Goal: Task Accomplishment & Management: Manage account settings

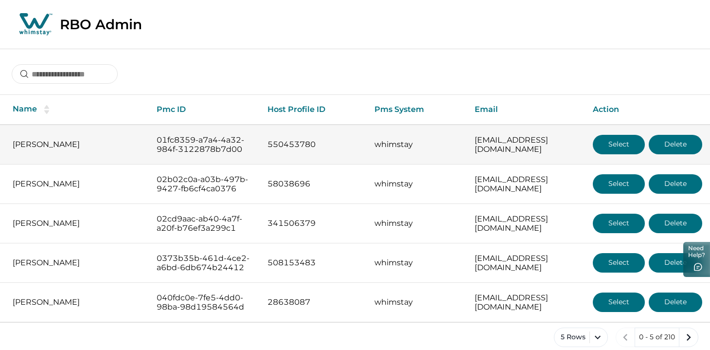
click at [630, 138] on button "Select" at bounding box center [619, 144] width 52 height 19
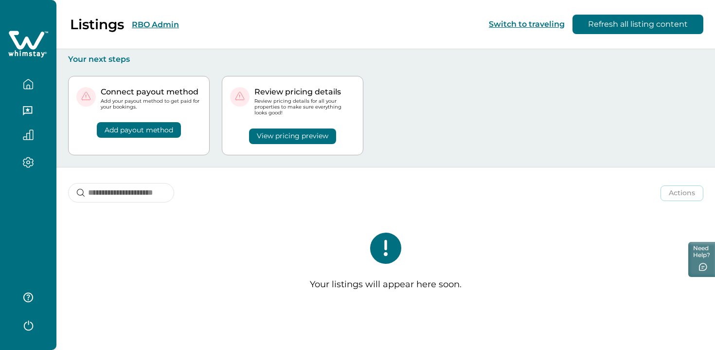
click at [167, 29] on button "RBO Admin" at bounding box center [155, 24] width 47 height 9
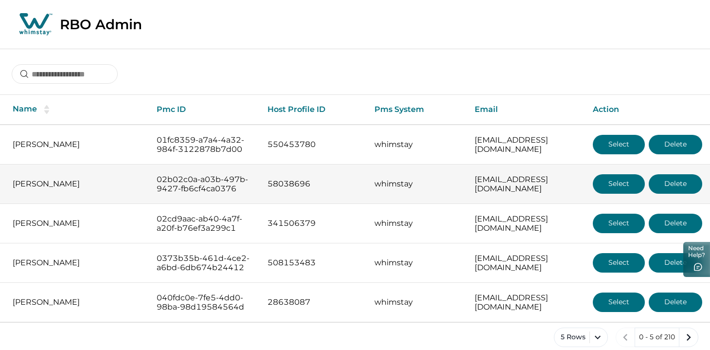
click at [613, 193] on button "Select" at bounding box center [619, 183] width 52 height 19
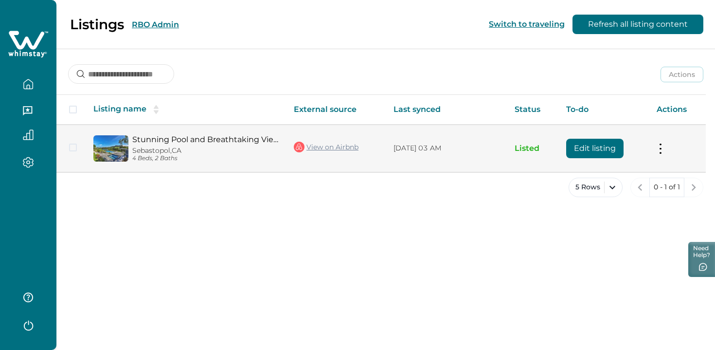
click at [588, 150] on button "Edit listing" at bounding box center [594, 148] width 57 height 19
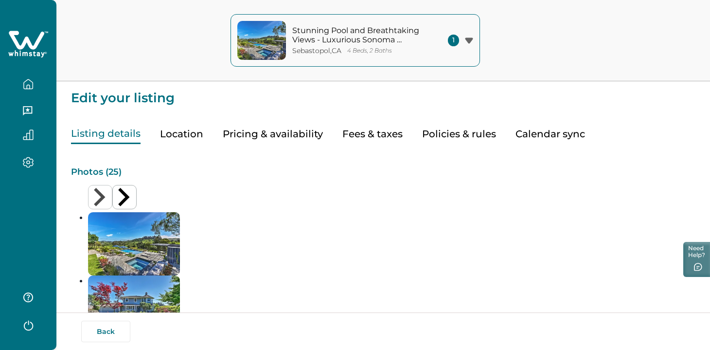
click at [385, 128] on button "Fees & taxes" at bounding box center [372, 134] width 60 height 20
type input "*"
type input "**"
type input "***"
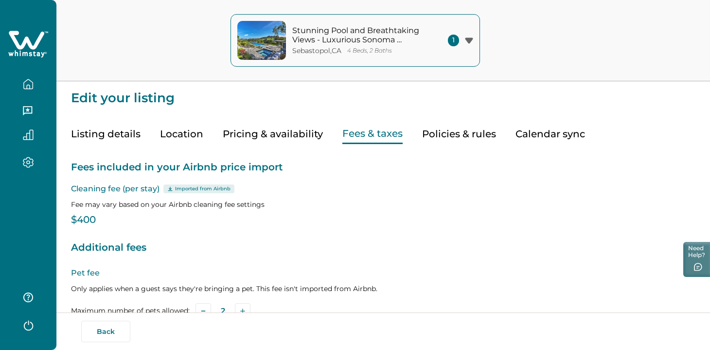
click at [445, 129] on button "Policies & rules" at bounding box center [459, 134] width 74 height 20
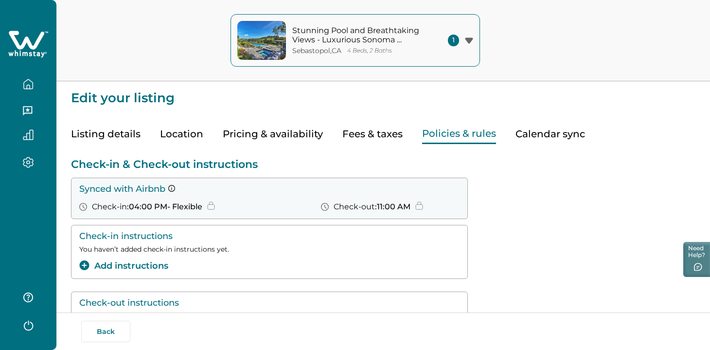
scroll to position [39, 0]
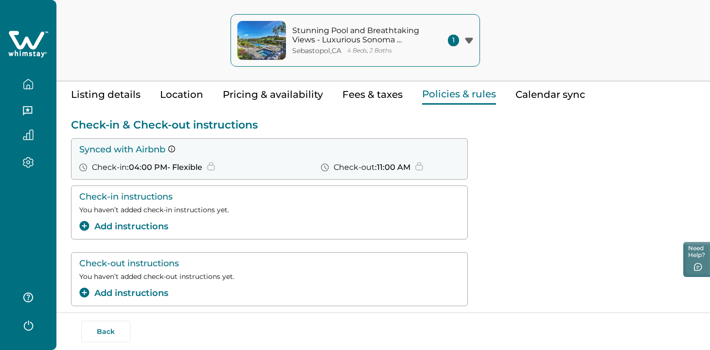
click at [218, 127] on p "Check-in & Check-out instructions" at bounding box center [383, 124] width 624 height 13
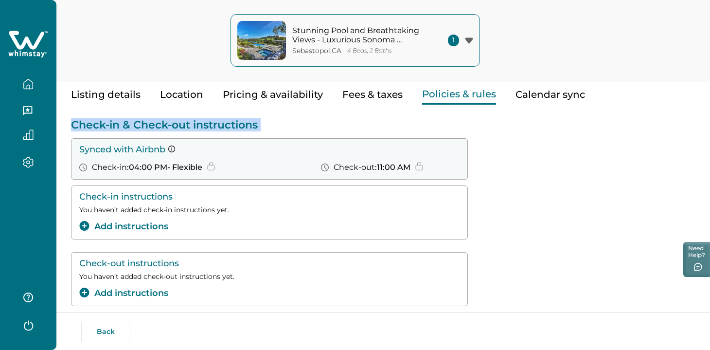
click at [218, 127] on p "Check-in & Check-out instructions" at bounding box center [383, 124] width 624 height 13
click at [307, 119] on p "Check-in & Check-out instructions" at bounding box center [383, 124] width 624 height 13
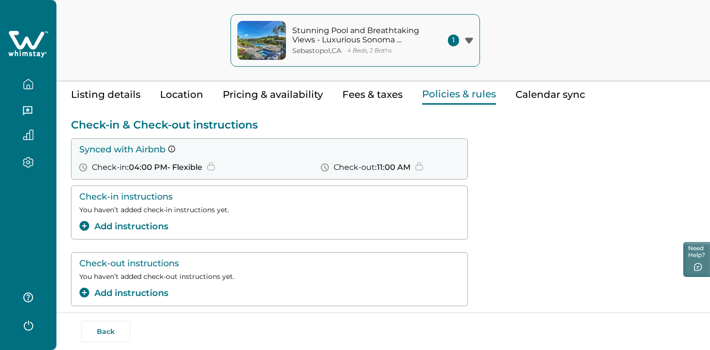
click at [617, 216] on div "Check-in instructions You haven’t added check-in instructions yet. Add instruct…" at bounding box center [383, 212] width 624 height 54
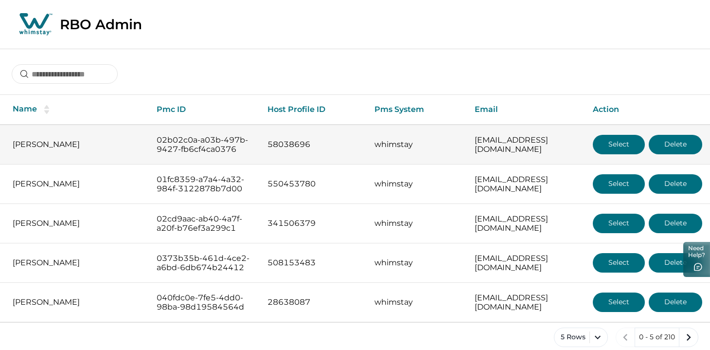
click at [638, 145] on button "Select" at bounding box center [619, 144] width 52 height 19
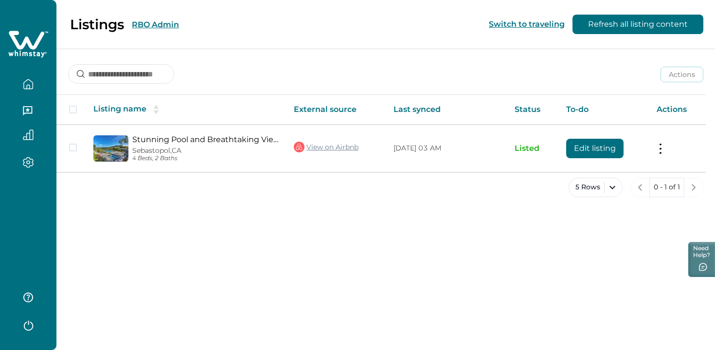
click at [27, 163] on icon "button" at bounding box center [28, 162] width 3 height 3
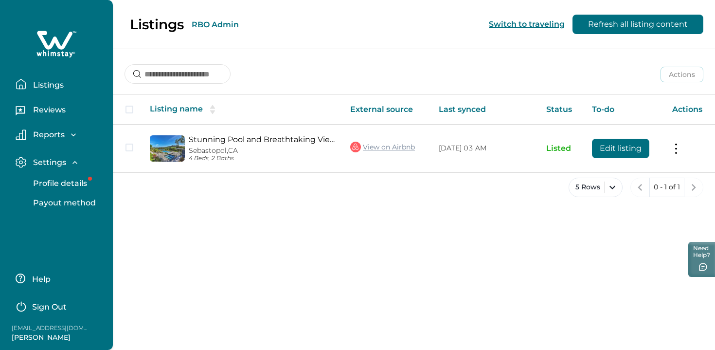
click at [61, 203] on p "Payout method" at bounding box center [63, 203] width 66 height 10
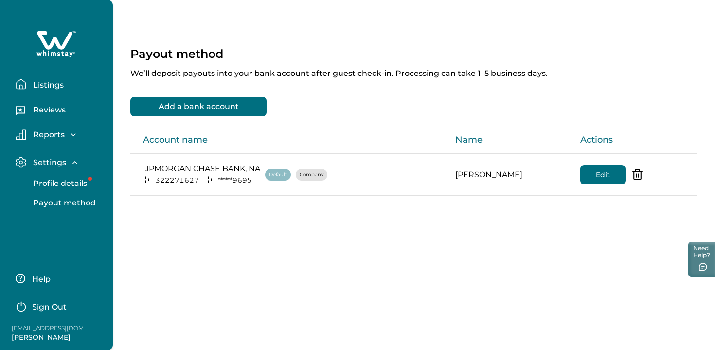
click at [237, 238] on div "Payout method We’ll deposit payouts into your bank account after guest check-in…" at bounding box center [414, 134] width 602 height 269
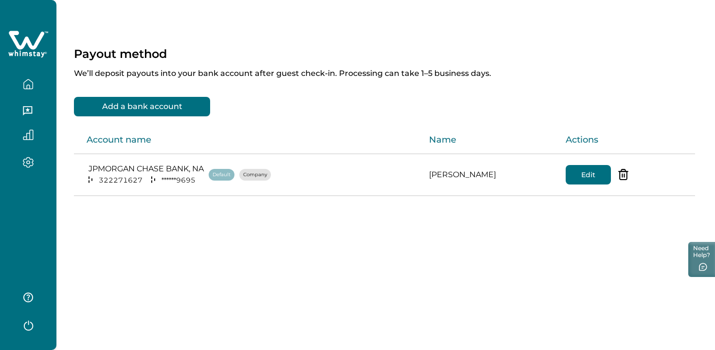
click at [34, 111] on button "button" at bounding box center [28, 111] width 41 height 19
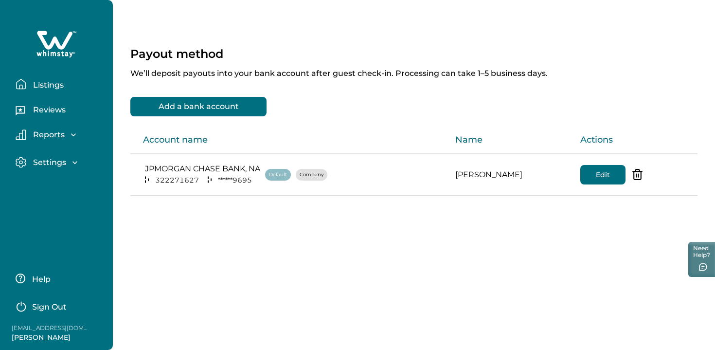
click at [54, 83] on p "Listings" at bounding box center [47, 85] width 34 height 10
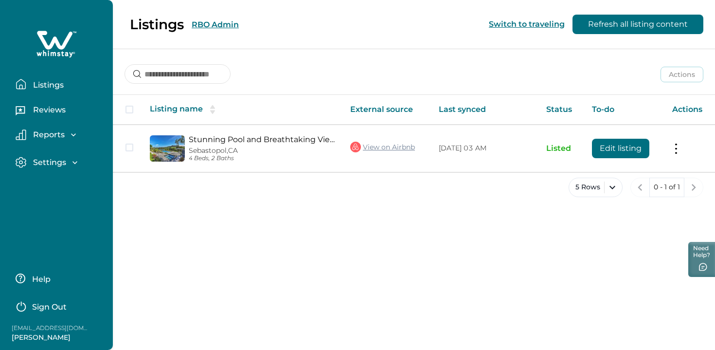
click at [208, 19] on div "Listings RBO Admin Switch to traveling Refresh all listing content" at bounding box center [357, 24] width 715 height 49
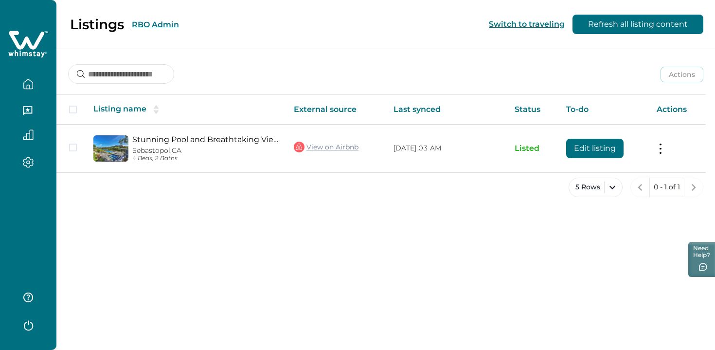
click at [163, 28] on button "RBO Admin" at bounding box center [155, 24] width 47 height 9
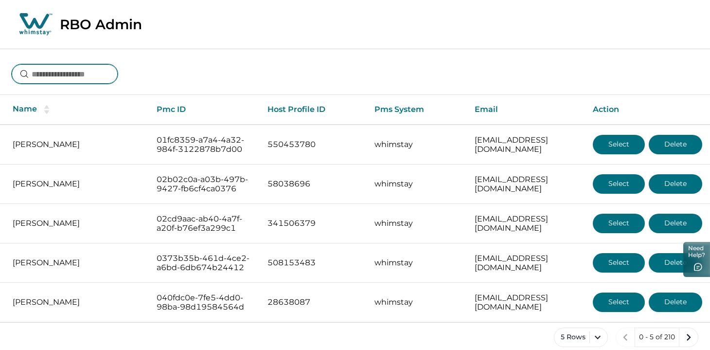
click at [101, 79] on input at bounding box center [65, 73] width 106 height 19
type input "*****"
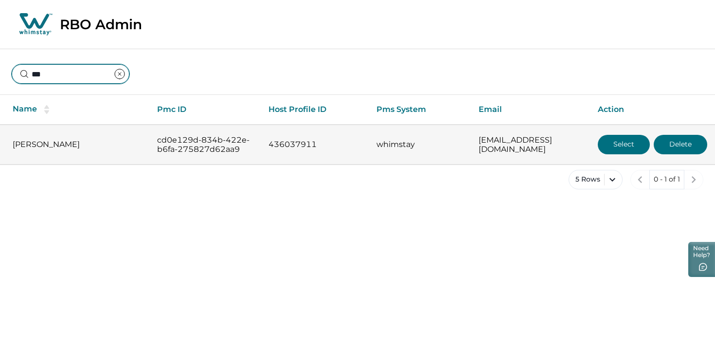
type input "***"
click at [616, 145] on button "Select" at bounding box center [623, 144] width 52 height 19
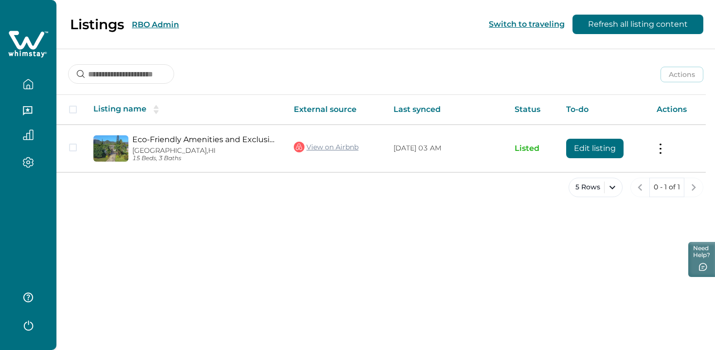
click at [27, 111] on icon "button" at bounding box center [28, 111] width 11 height 11
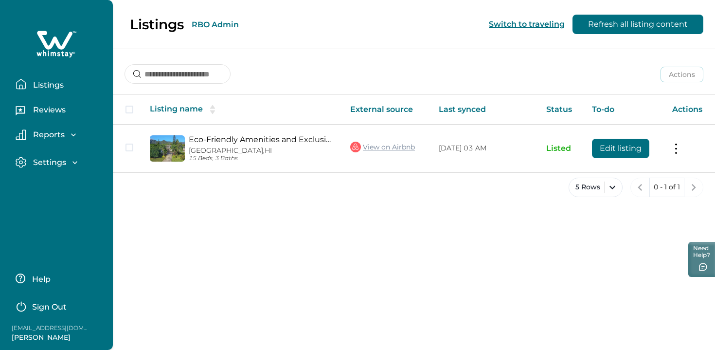
click at [71, 134] on icon "button" at bounding box center [73, 134] width 5 height 3
click at [76, 221] on icon "button" at bounding box center [75, 218] width 10 height 10
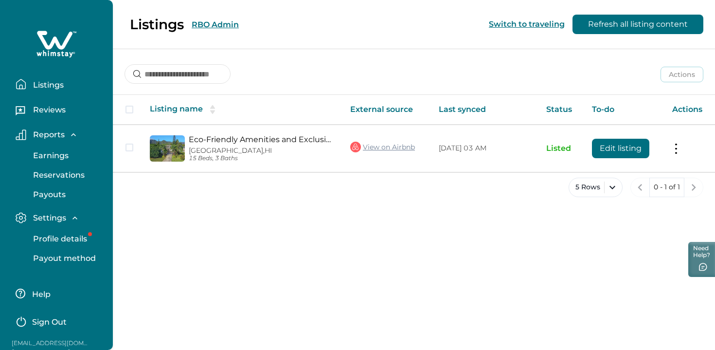
click at [68, 228] on div "Settings" at bounding box center [60, 220] width 89 height 17
click at [69, 220] on div "Settings" at bounding box center [52, 218] width 53 height 10
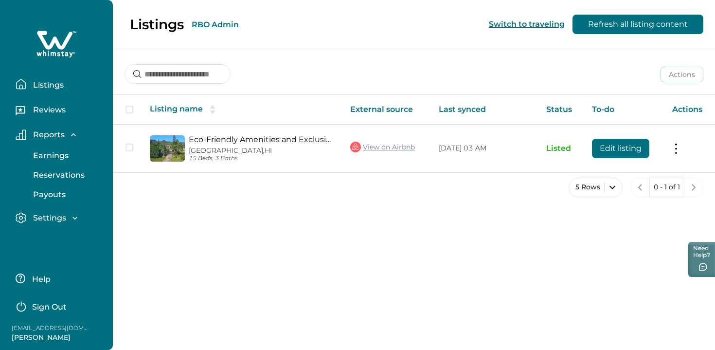
click at [75, 135] on icon "button" at bounding box center [74, 135] width 10 height 10
click at [221, 228] on div "Listings RBO Admin Switch to traveling Refresh all listing content Actions Acti…" at bounding box center [414, 175] width 602 height 350
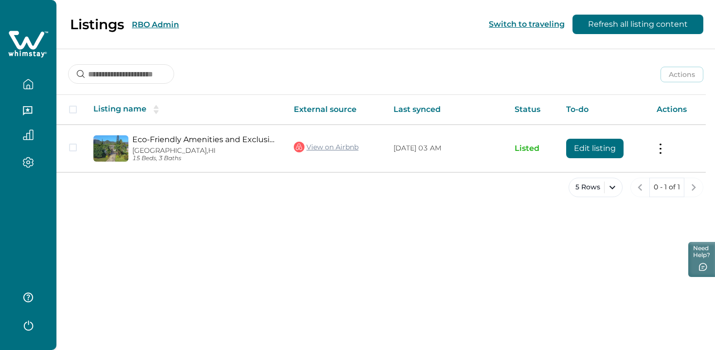
click at [33, 216] on div at bounding box center [28, 175] width 56 height 350
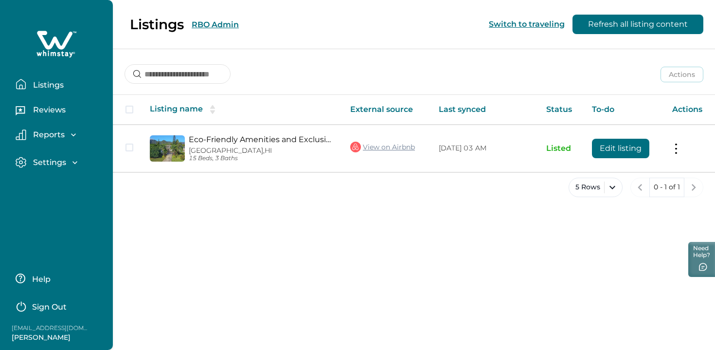
click at [55, 132] on p "Reports" at bounding box center [47, 135] width 35 height 10
click at [51, 175] on p "Reservations" at bounding box center [57, 175] width 54 height 10
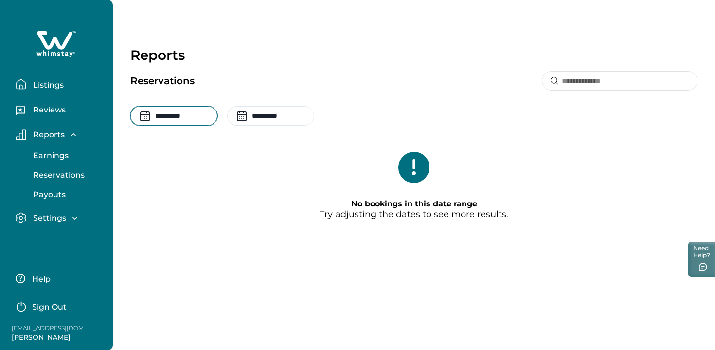
click at [191, 118] on input "**********" at bounding box center [173, 115] width 87 height 19
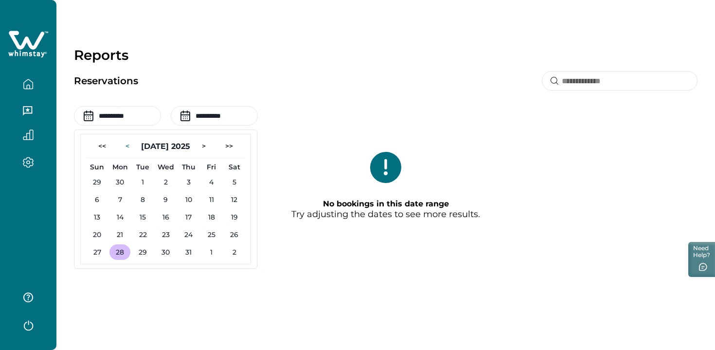
click at [137, 143] on button "<" at bounding box center [127, 146] width 19 height 16
click at [139, 143] on button "<" at bounding box center [132, 146] width 19 height 16
click at [102, 180] on button "27" at bounding box center [97, 182] width 21 height 16
type input "**********"
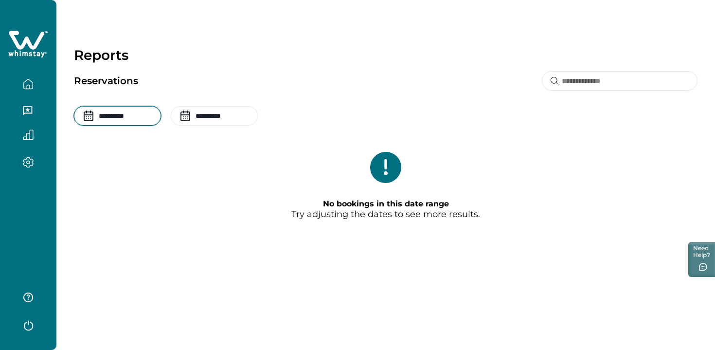
click at [145, 121] on input "**********" at bounding box center [117, 115] width 87 height 19
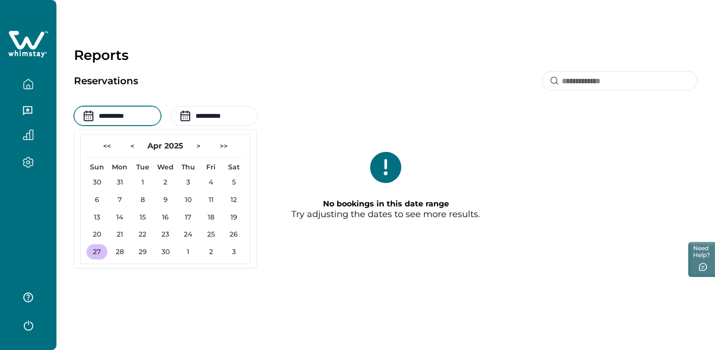
click at [228, 79] on div "Reservations" at bounding box center [385, 81] width 623 height 20
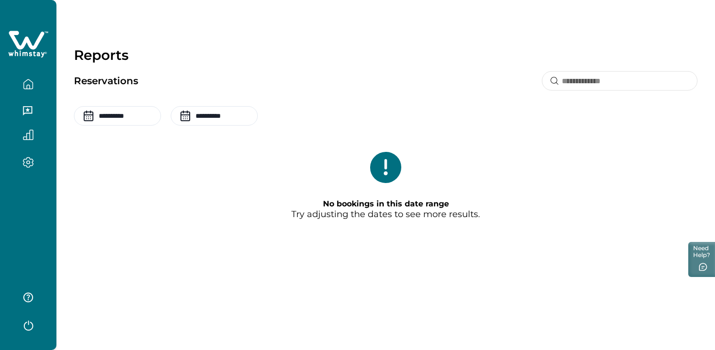
click at [36, 84] on button "button" at bounding box center [28, 83] width 41 height 19
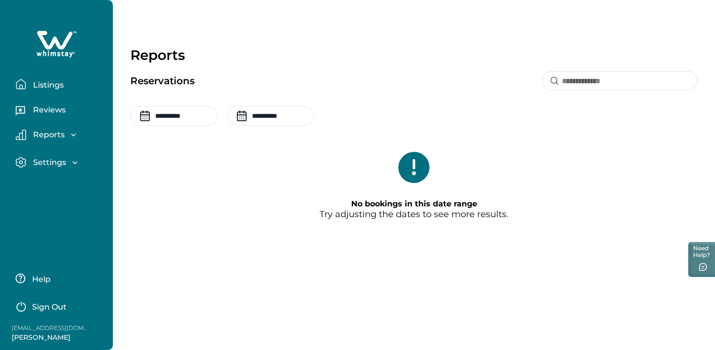
click at [55, 83] on p "Listings" at bounding box center [47, 85] width 34 height 10
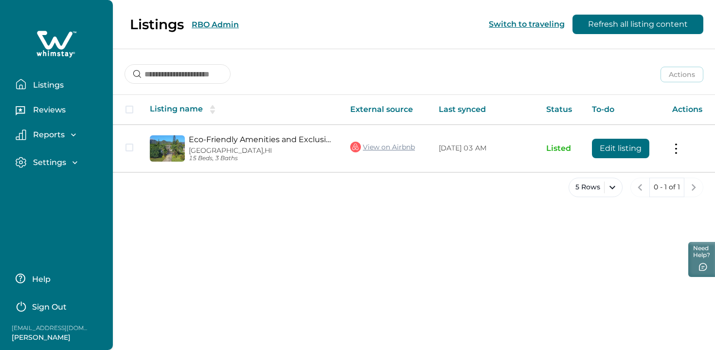
click at [219, 22] on div "Listings RBO Admin Switch to traveling Refresh all listing content" at bounding box center [357, 24] width 715 height 49
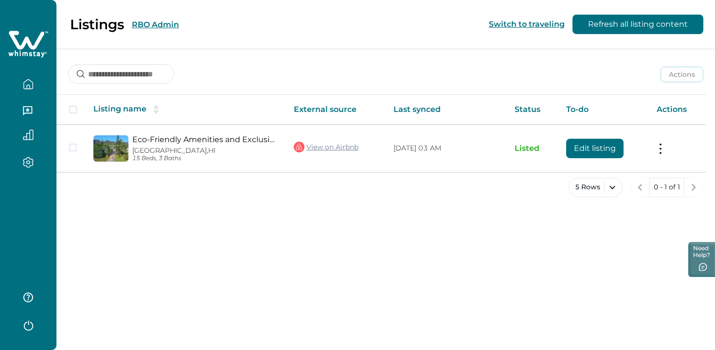
click at [166, 18] on div "Listings RBO Admin" at bounding box center [95, 24] width 167 height 17
click at [166, 22] on button "RBO Admin" at bounding box center [155, 24] width 47 height 9
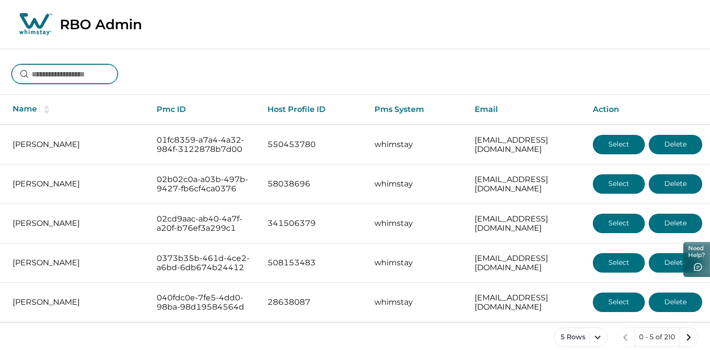
click at [101, 73] on input at bounding box center [65, 73] width 106 height 19
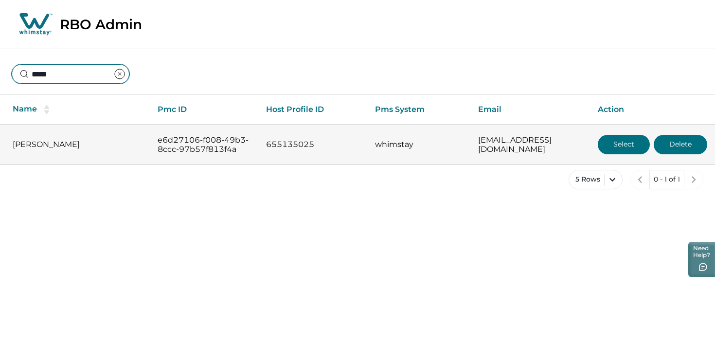
type input "*****"
click at [616, 141] on button "Select" at bounding box center [623, 144] width 52 height 19
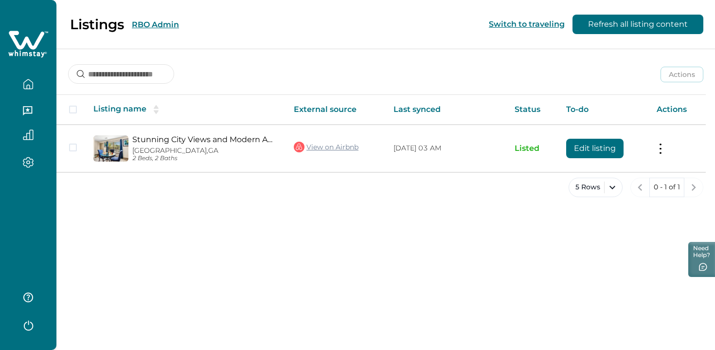
click at [25, 132] on icon "button" at bounding box center [28, 134] width 11 height 11
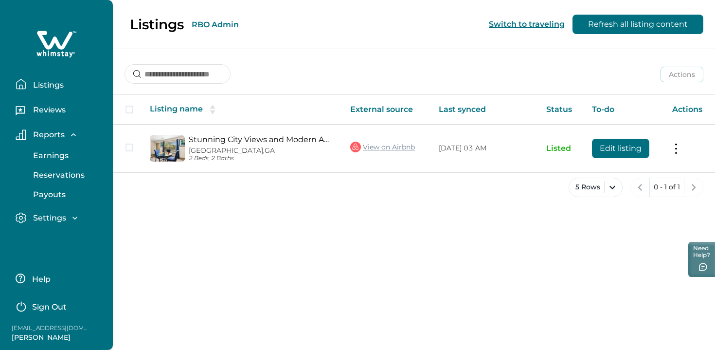
click at [48, 171] on p "Reservations" at bounding box center [57, 175] width 54 height 10
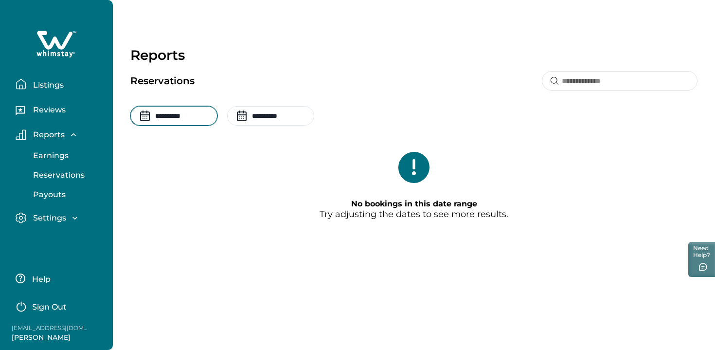
click at [191, 123] on input "**********" at bounding box center [173, 115] width 87 height 19
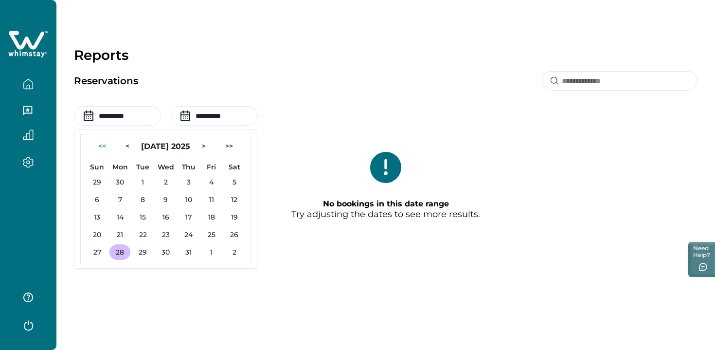
click at [107, 145] on button "<<" at bounding box center [101, 146] width 23 height 16
click at [117, 183] on button "1" at bounding box center [119, 182] width 21 height 16
type input "**********"
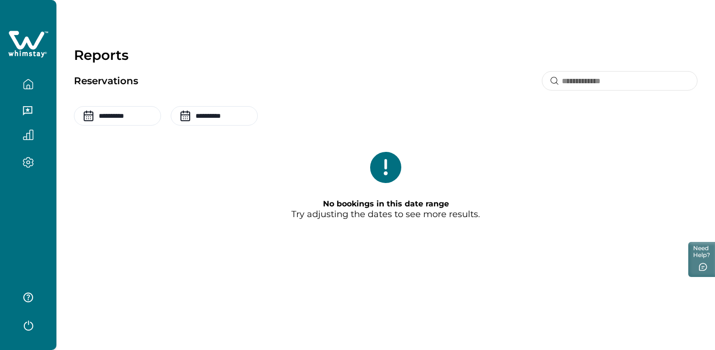
click at [315, 60] on p "Reports" at bounding box center [385, 55] width 623 height 17
click at [127, 118] on input "**********" at bounding box center [117, 115] width 87 height 19
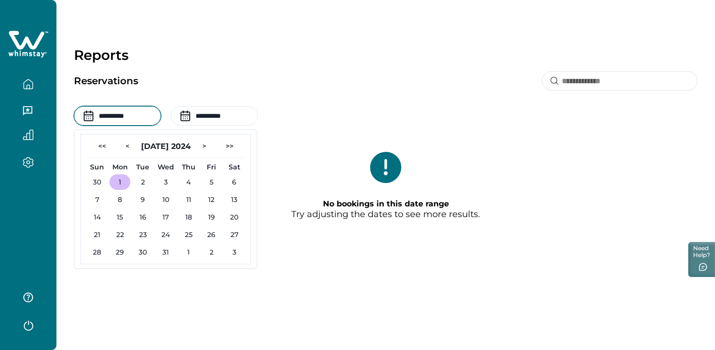
click at [104, 93] on div "**********" at bounding box center [385, 155] width 623 height 168
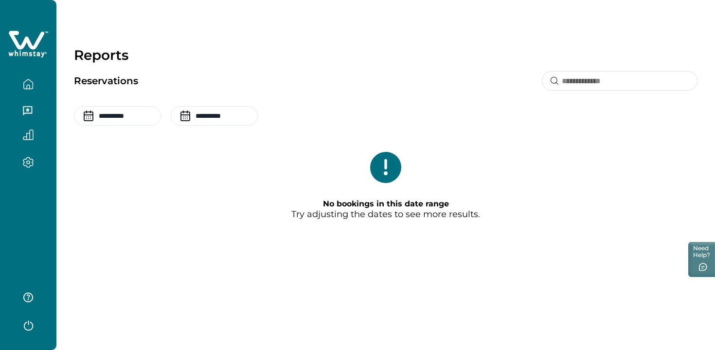
click at [36, 92] on button "button" at bounding box center [28, 83] width 41 height 19
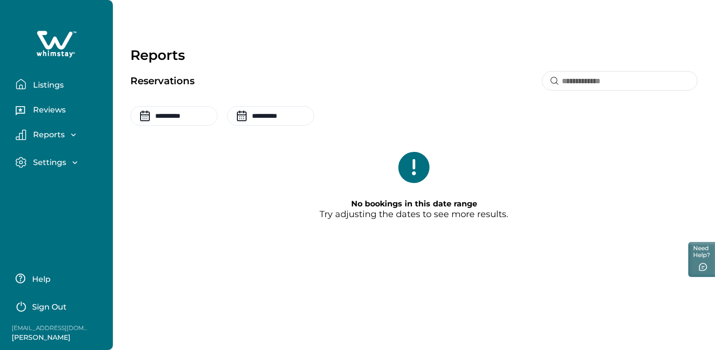
click at [36, 92] on button "Listings" at bounding box center [60, 83] width 89 height 19
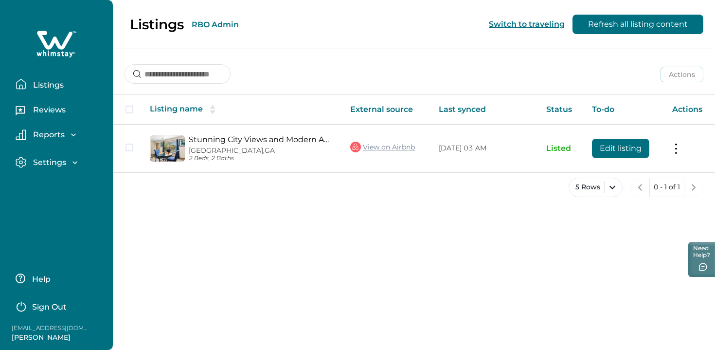
click at [44, 133] on p "Reports" at bounding box center [47, 135] width 35 height 10
click at [60, 187] on button "Payouts" at bounding box center [66, 194] width 89 height 19
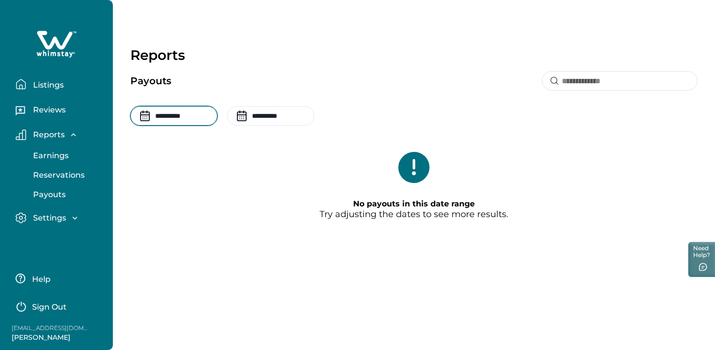
click at [169, 118] on input "**********" at bounding box center [173, 115] width 87 height 19
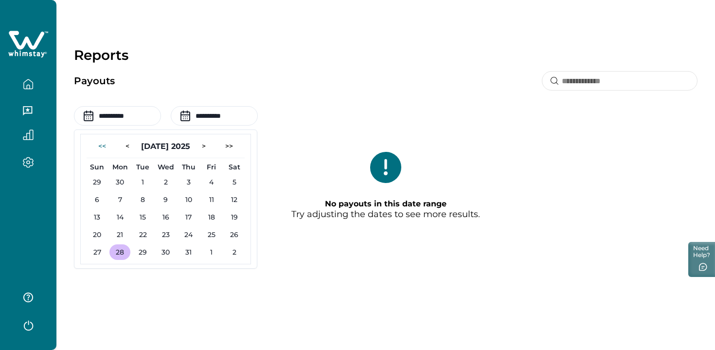
click at [107, 145] on button "<<" at bounding box center [101, 146] width 23 height 16
click at [113, 195] on button "4" at bounding box center [119, 200] width 21 height 16
type input "**********"
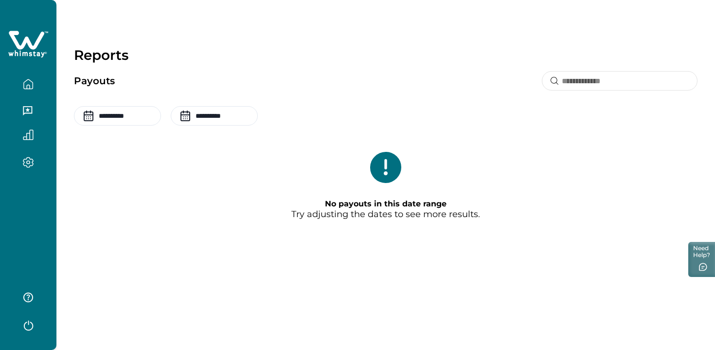
click at [36, 81] on button "button" at bounding box center [28, 83] width 41 height 19
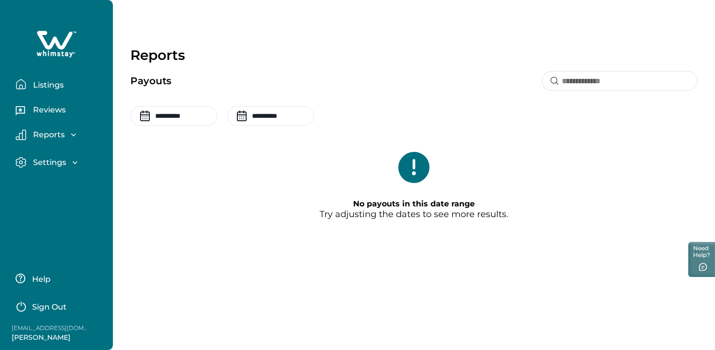
click at [182, 48] on p "Reports" at bounding box center [413, 55] width 567 height 17
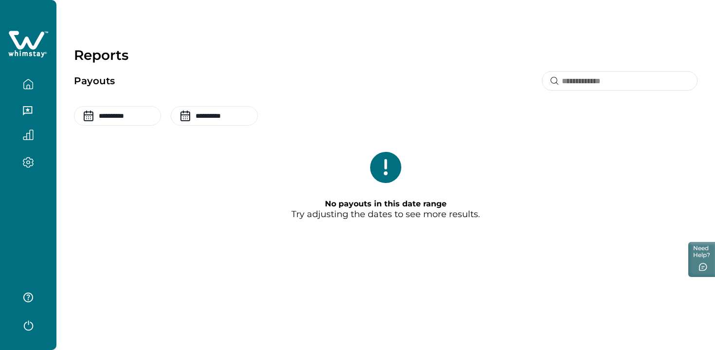
click at [29, 84] on icon "button" at bounding box center [28, 84] width 11 height 11
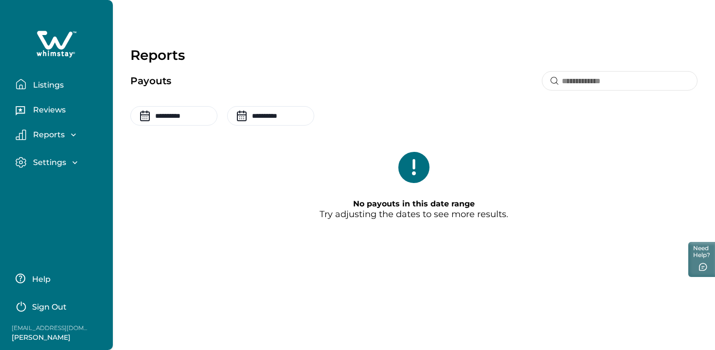
click at [29, 84] on button "Listings" at bounding box center [60, 83] width 89 height 19
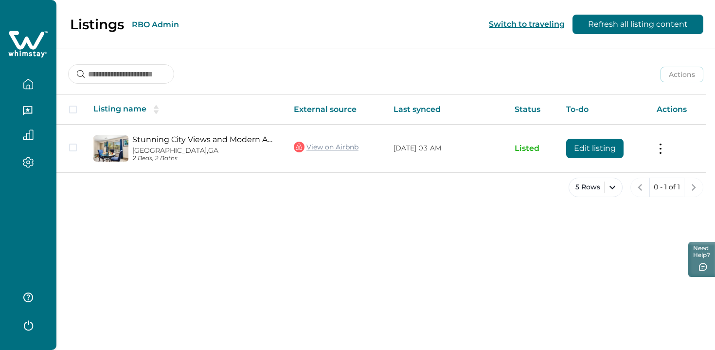
click at [220, 21] on div "Listings RBO Admin Switch to traveling Refresh all listing content" at bounding box center [357, 24] width 715 height 49
click at [162, 21] on button "RBO Admin" at bounding box center [155, 24] width 47 height 9
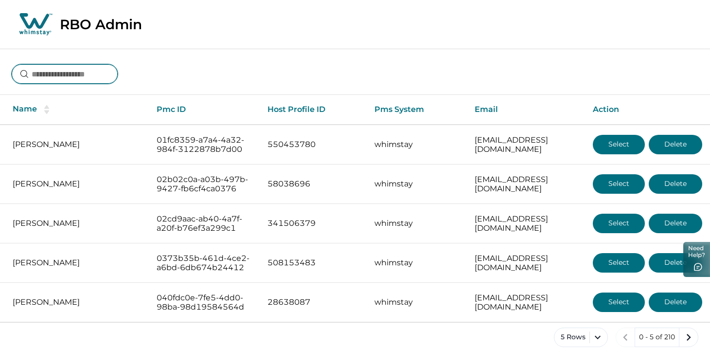
click at [109, 69] on input at bounding box center [65, 73] width 106 height 19
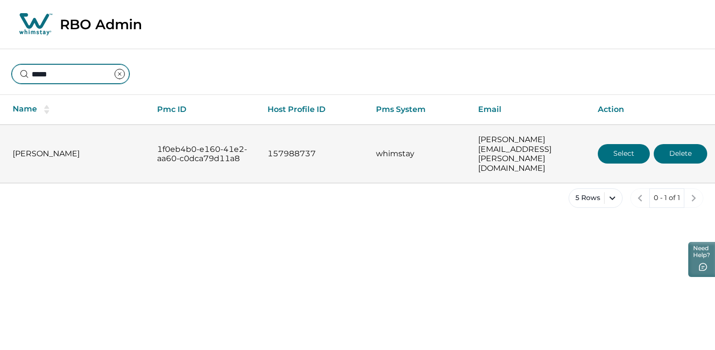
type input "*****"
click at [623, 144] on button "Select" at bounding box center [623, 153] width 52 height 19
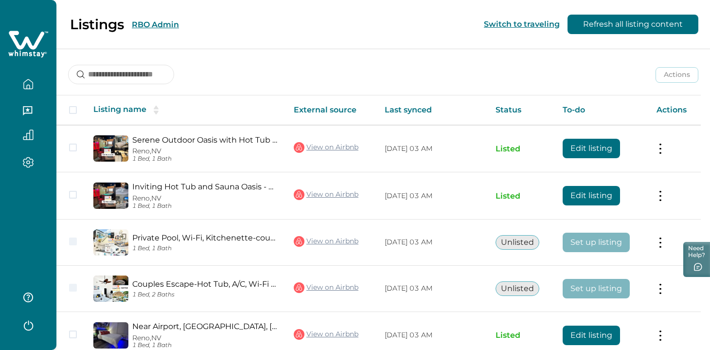
scroll to position [159, 0]
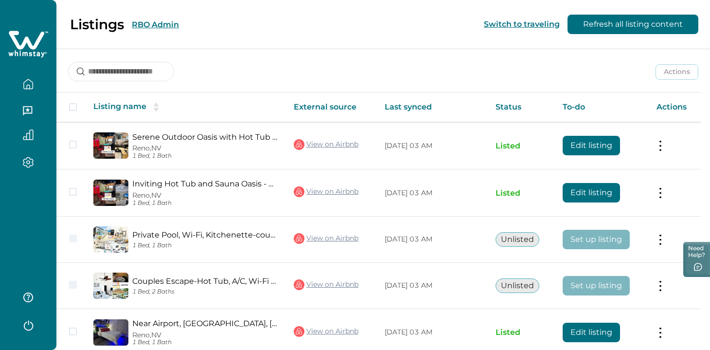
click at [32, 140] on div at bounding box center [28, 137] width 41 height 17
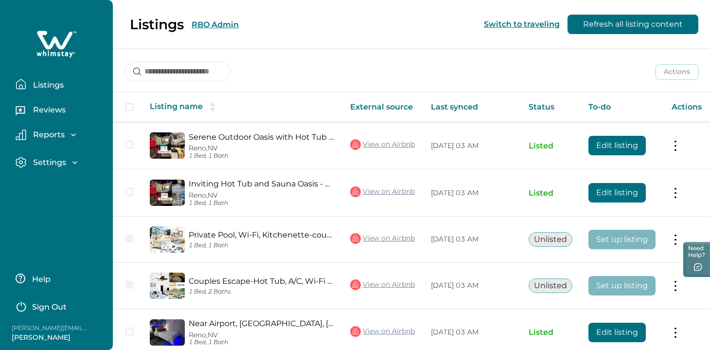
click at [63, 142] on div "Reports" at bounding box center [60, 137] width 89 height 17
click at [60, 137] on p "Reports" at bounding box center [47, 135] width 35 height 10
click at [60, 152] on p "Earnings" at bounding box center [49, 156] width 38 height 10
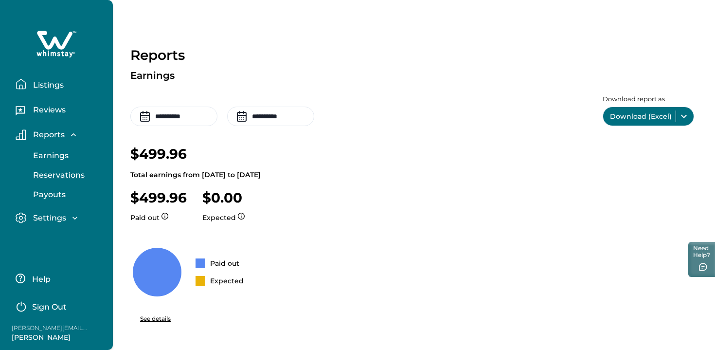
click at [59, 167] on button "Reservations" at bounding box center [66, 174] width 89 height 19
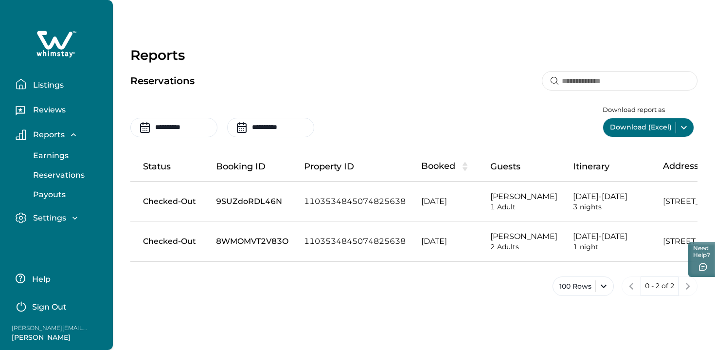
click at [73, 134] on icon "button" at bounding box center [73, 134] width 5 height 3
click at [62, 85] on p "Listings" at bounding box center [47, 85] width 34 height 10
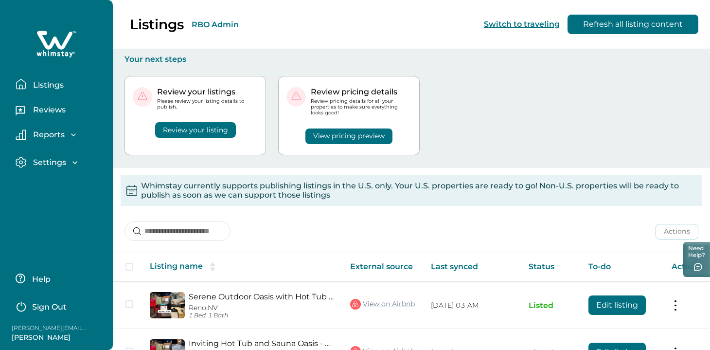
click at [234, 24] on div "Listings RBO Admin Switch to traveling Refresh all listing content" at bounding box center [355, 24] width 710 height 49
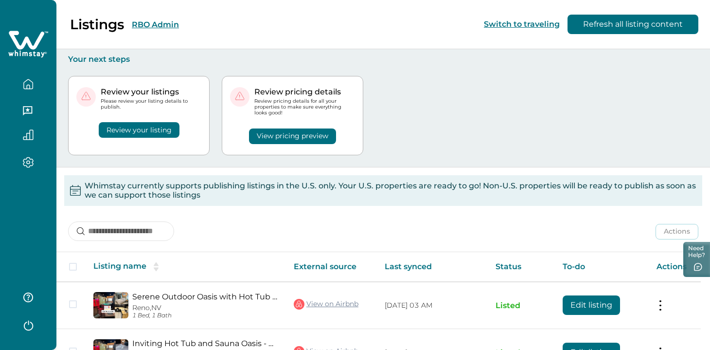
click at [137, 31] on div "Listings RBO Admin" at bounding box center [95, 24] width 167 height 17
click at [152, 25] on button "RBO Admin" at bounding box center [155, 24] width 47 height 9
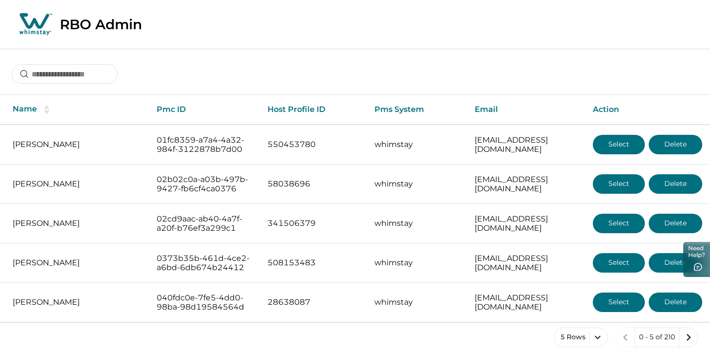
click at [461, 64] on div at bounding box center [355, 67] width 710 height 36
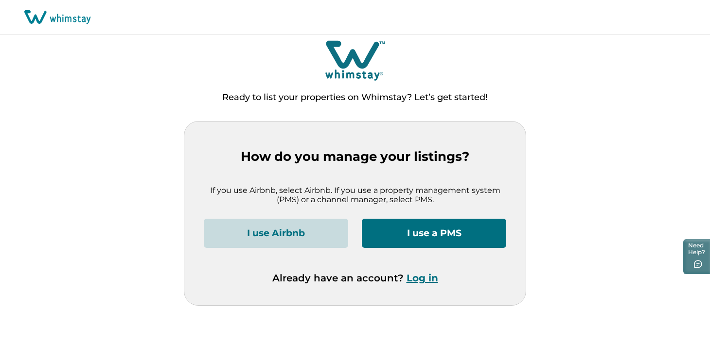
click at [428, 283] on button "Log in" at bounding box center [422, 278] width 32 height 12
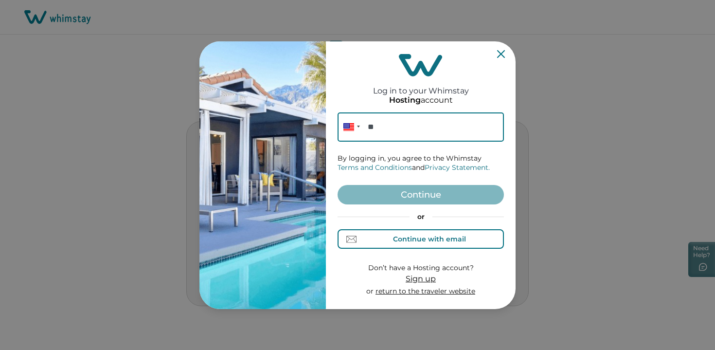
click at [426, 230] on button "Continue with email" at bounding box center [420, 238] width 166 height 19
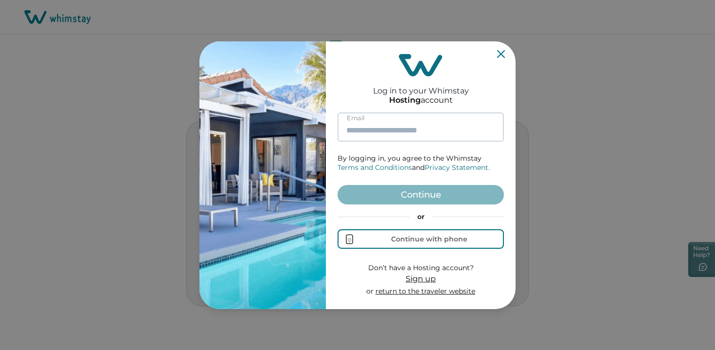
click at [408, 127] on input at bounding box center [420, 126] width 166 height 29
paste input "**********"
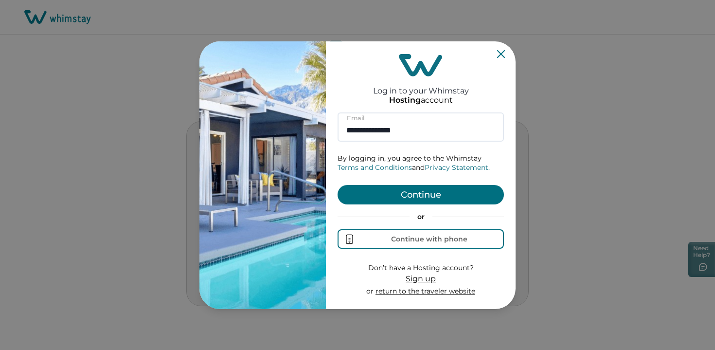
type input "**********"
click at [423, 186] on button "Continue" at bounding box center [420, 194] width 166 height 19
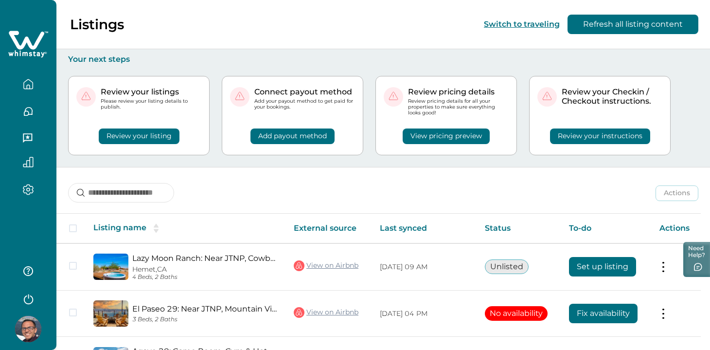
click at [23, 108] on icon "button" at bounding box center [28, 111] width 11 height 11
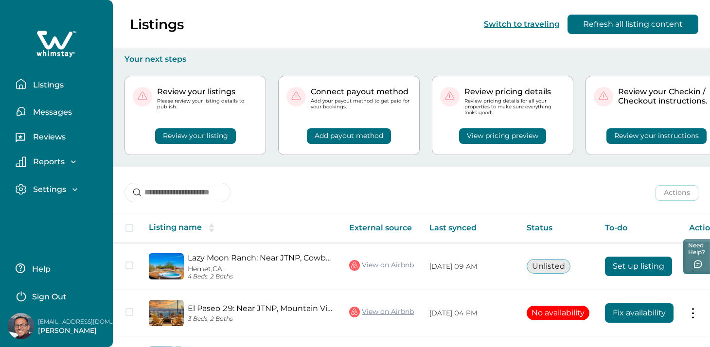
click at [58, 108] on p "Messages" at bounding box center [51, 112] width 42 height 10
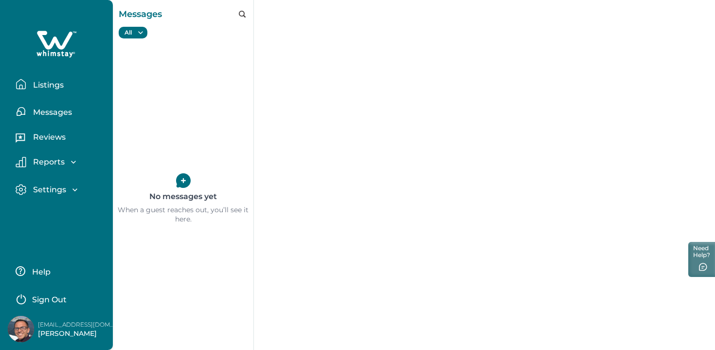
click at [56, 87] on p "Listings" at bounding box center [47, 85] width 34 height 10
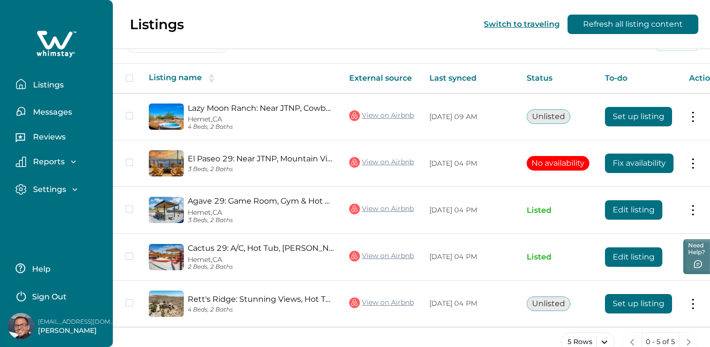
scroll to position [172, 0]
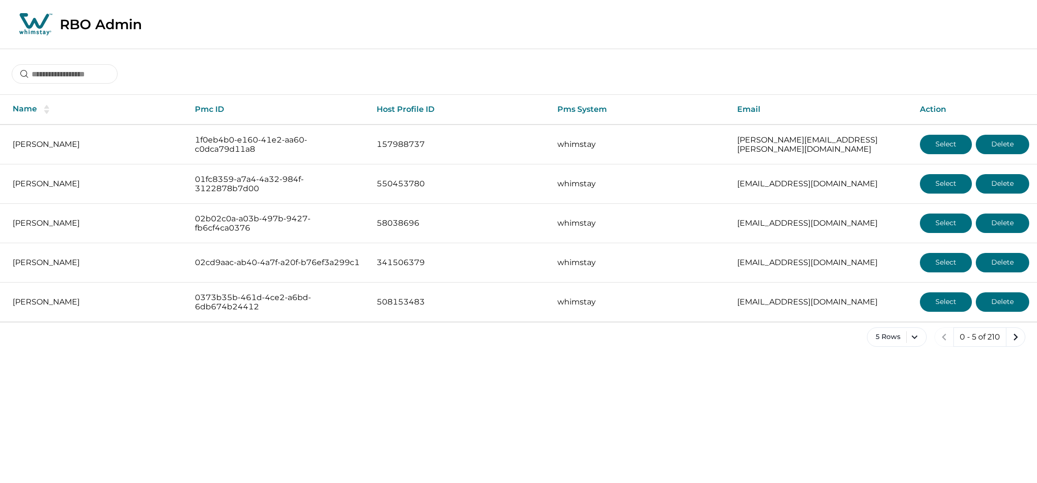
click at [92, 87] on div "Name Pmc ID Host Profile ID Pms System Email Action [PERSON_NAME] 1f0eb4b0-e160…" at bounding box center [518, 206] width 1037 height 314
click at [85, 81] on input at bounding box center [65, 73] width 106 height 19
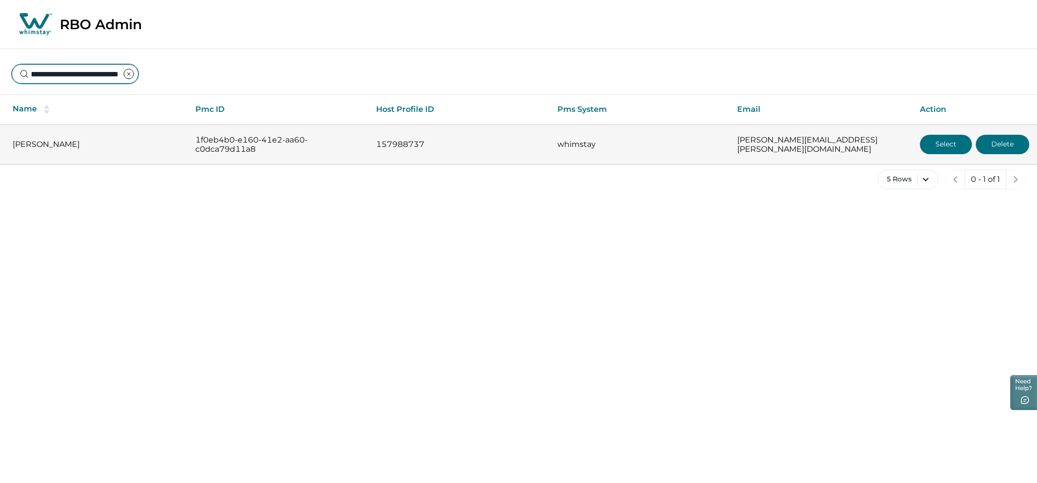
type input "**********"
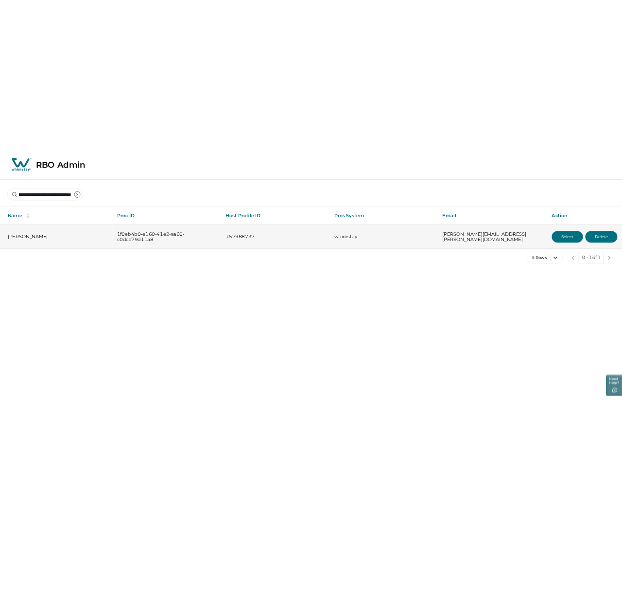
scroll to position [0, 0]
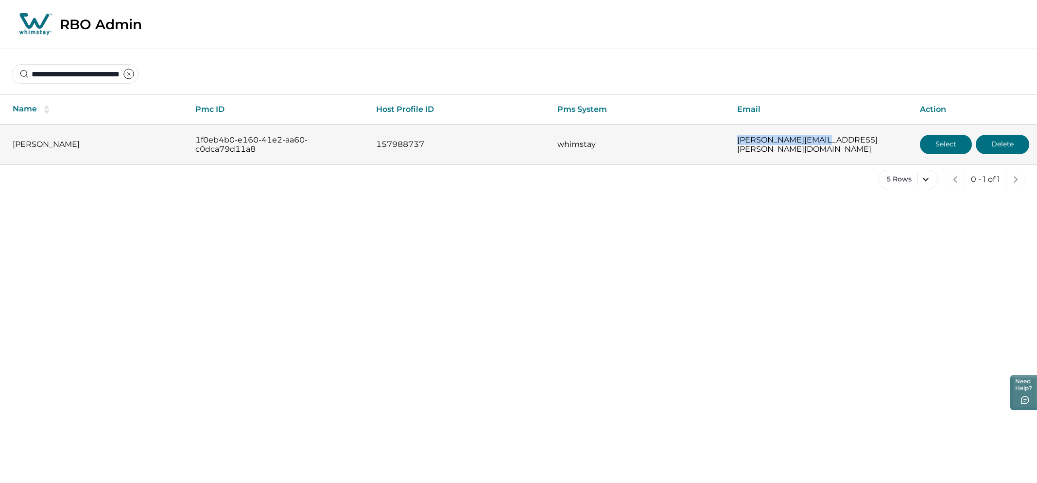
drag, startPoint x: 837, startPoint y: 144, endPoint x: 670, endPoint y: 154, distance: 167.0
click at [670, 154] on tr "[PERSON_NAME] 1f0eb4b0-e160-41e2-aa60-c0dca79d11a8 157988737 whimstay [PERSON_N…" at bounding box center [518, 144] width 1037 height 40
copy tr "[PERSON_NAME][EMAIL_ADDRESS][PERSON_NAME][DOMAIN_NAME]"
